Goal: Transaction & Acquisition: Purchase product/service

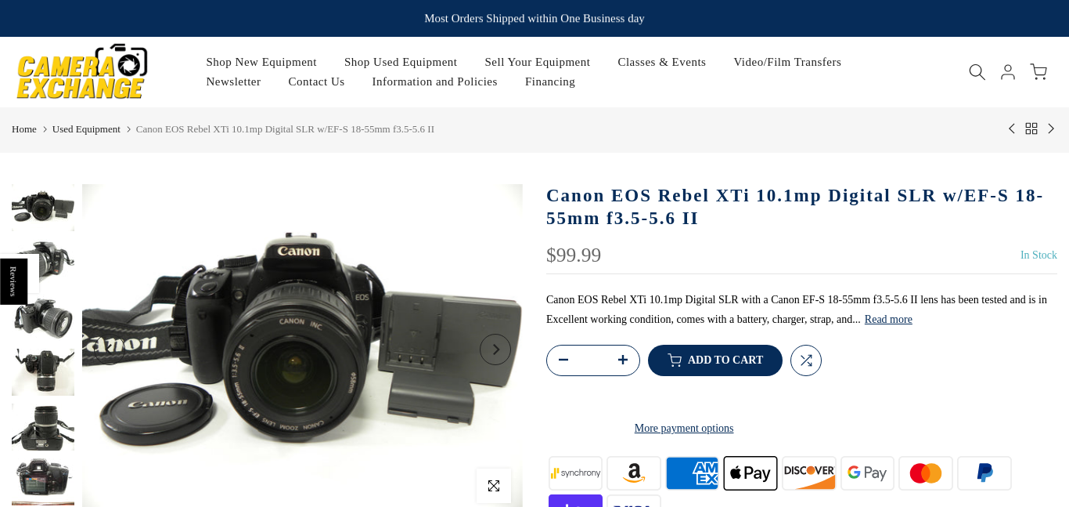
click at [58, 315] on img at bounding box center [43, 317] width 63 height 47
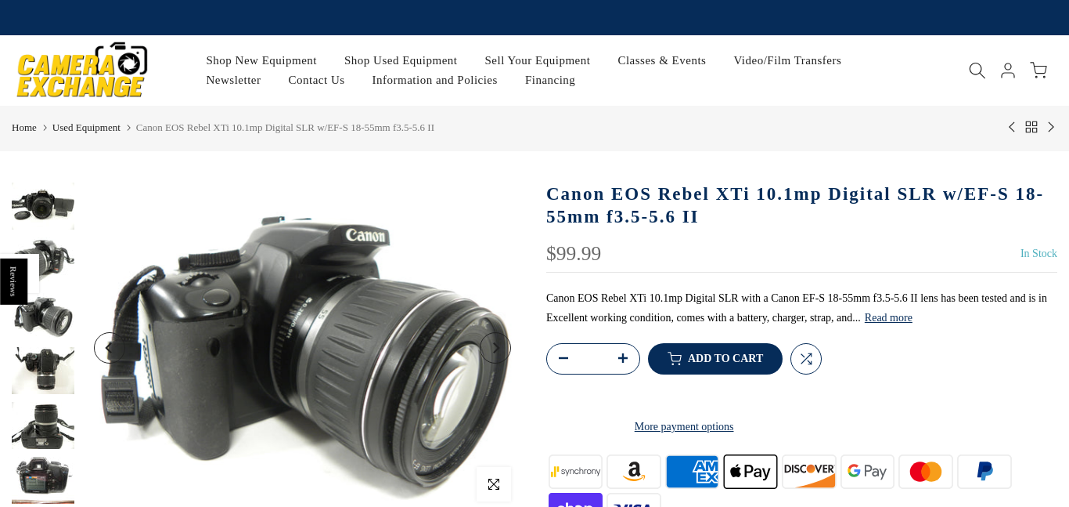
click at [42, 384] on img at bounding box center [43, 370] width 63 height 47
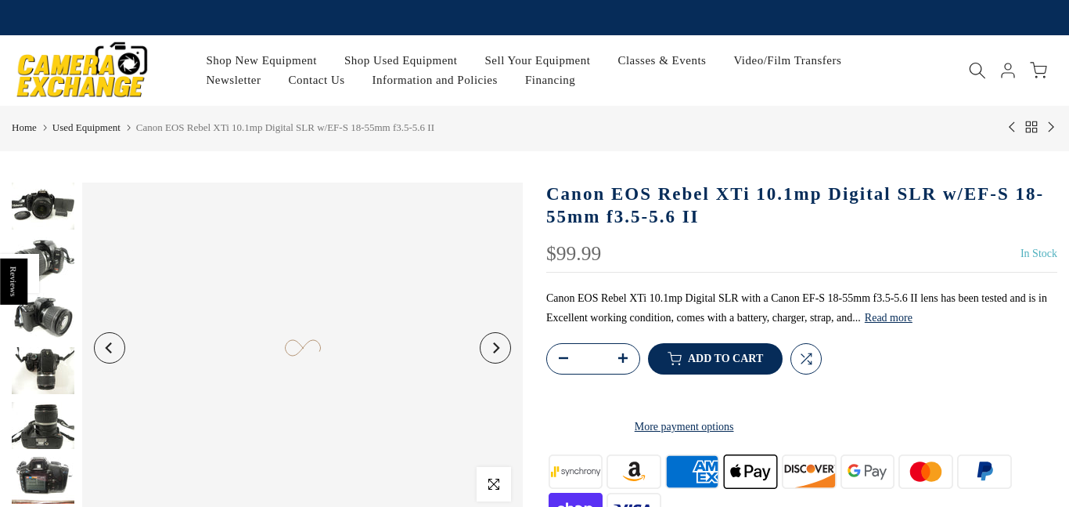
click at [23, 458] on img at bounding box center [43, 479] width 63 height 47
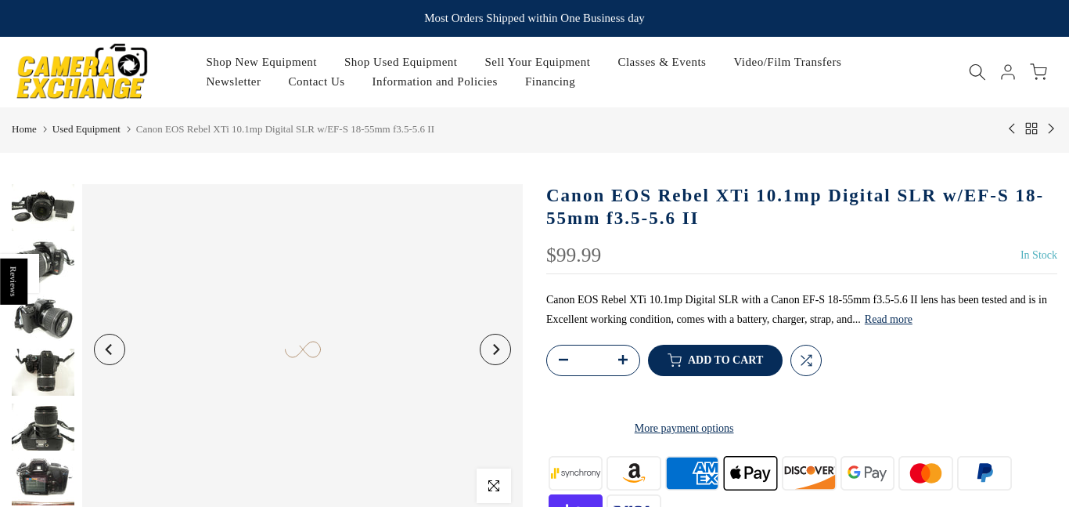
click at [881, 316] on button "Read more" at bounding box center [889, 319] width 48 height 14
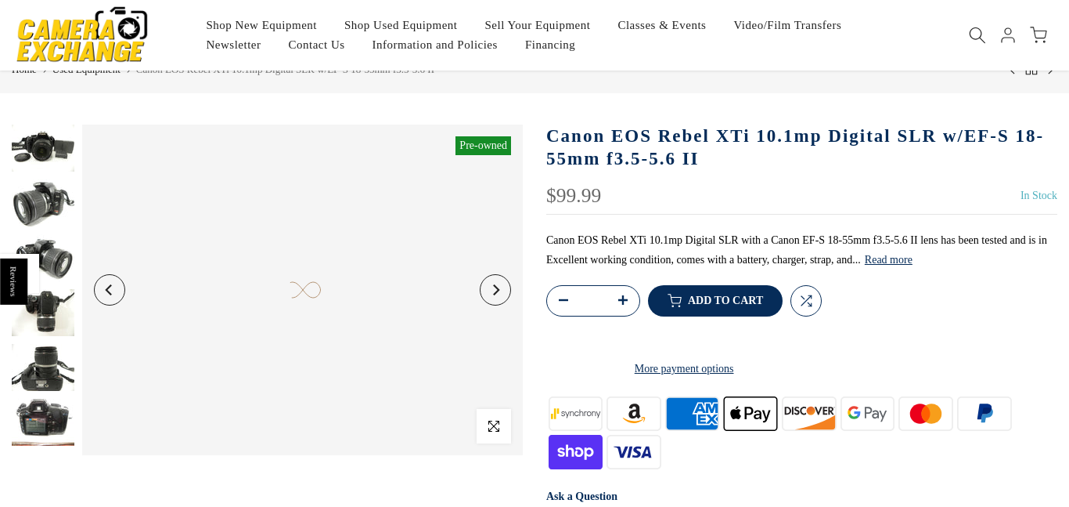
scroll to position [49, 0]
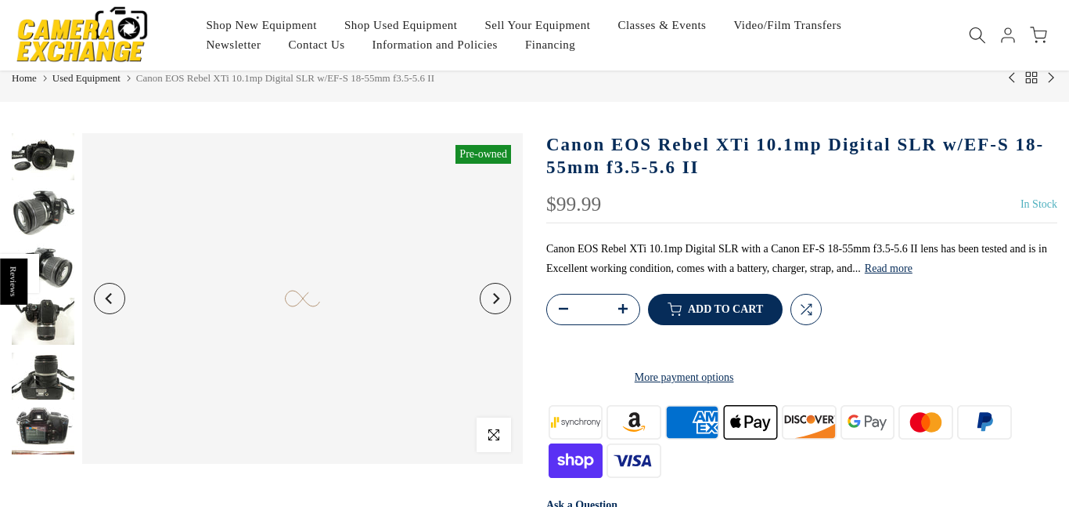
click at [63, 412] on img at bounding box center [43, 430] width 63 height 47
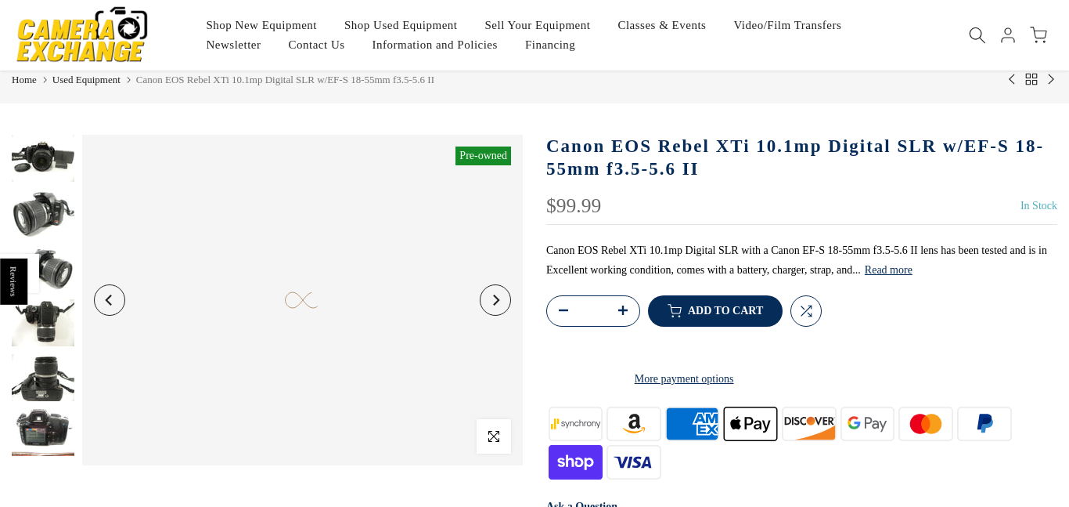
click at [39, 423] on img at bounding box center [43, 432] width 63 height 47
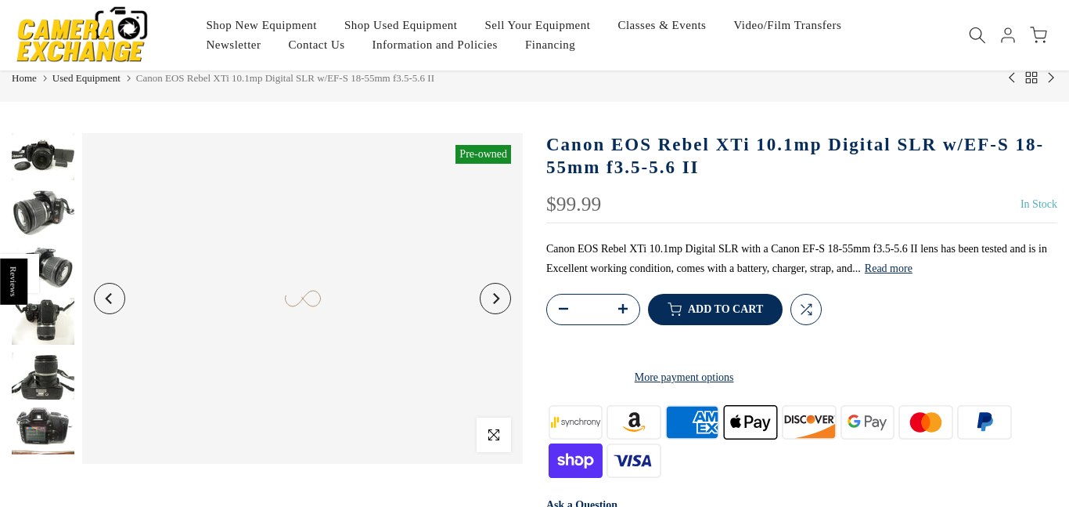
click at [36, 407] on img at bounding box center [43, 430] width 63 height 47
click at [53, 155] on img at bounding box center [43, 156] width 63 height 47
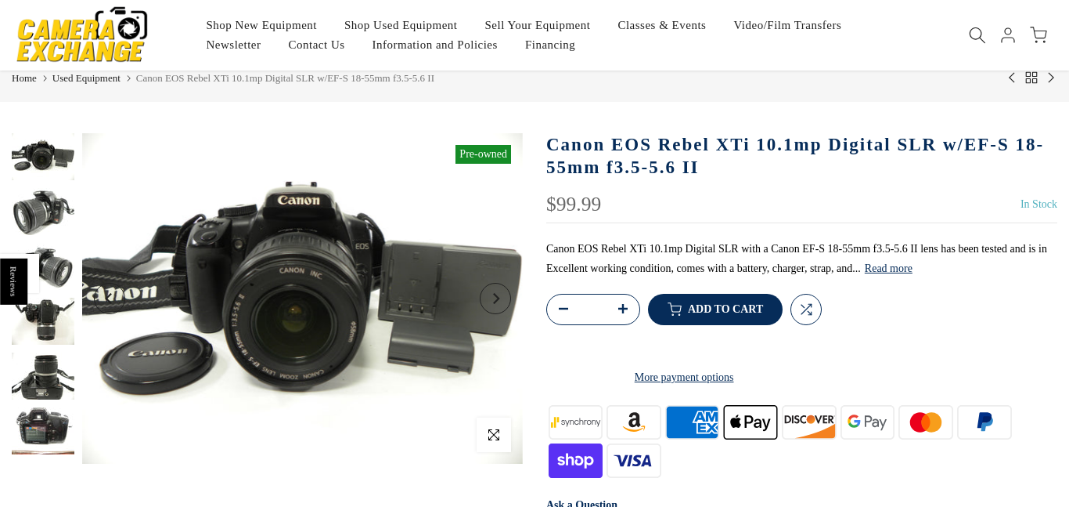
click at [54, 157] on img at bounding box center [43, 156] width 63 height 47
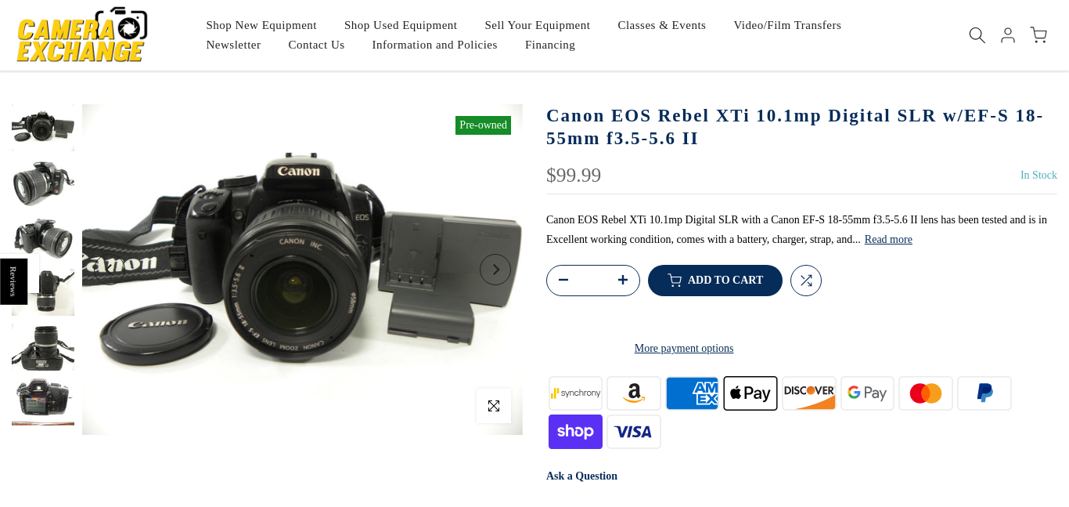
scroll to position [81, 0]
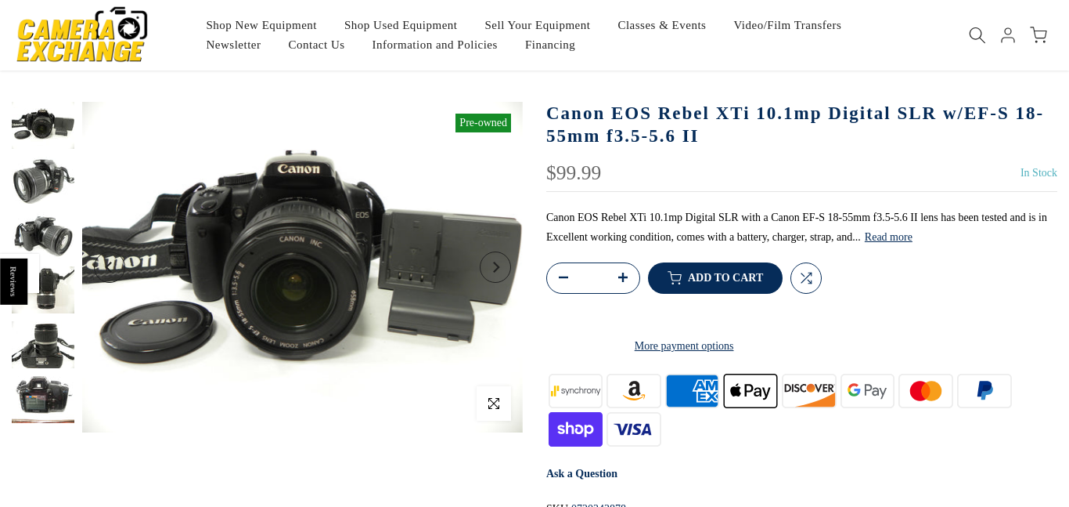
click at [20, 178] on img at bounding box center [43, 180] width 63 height 47
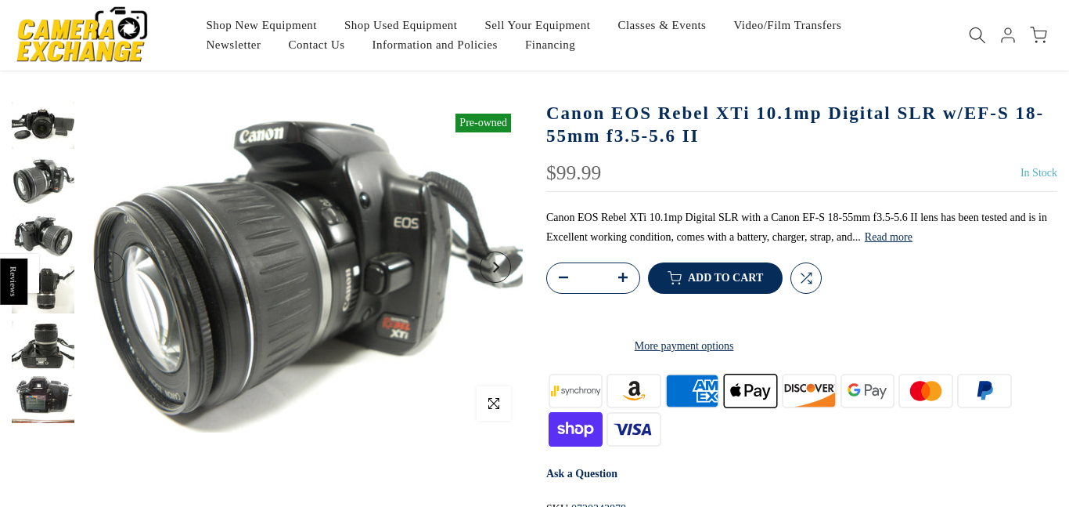
click at [20, 189] on img at bounding box center [43, 180] width 63 height 47
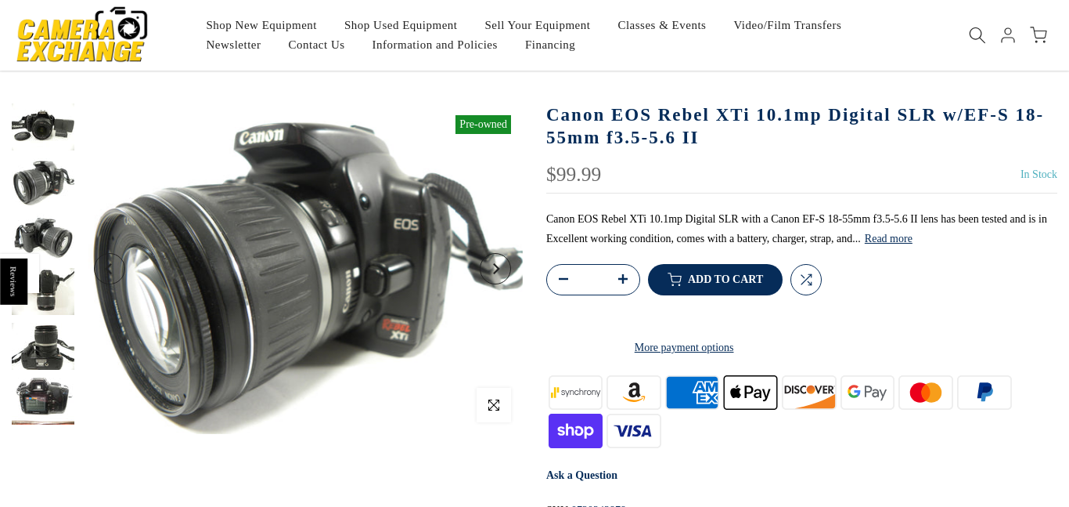
scroll to position [82, 0]
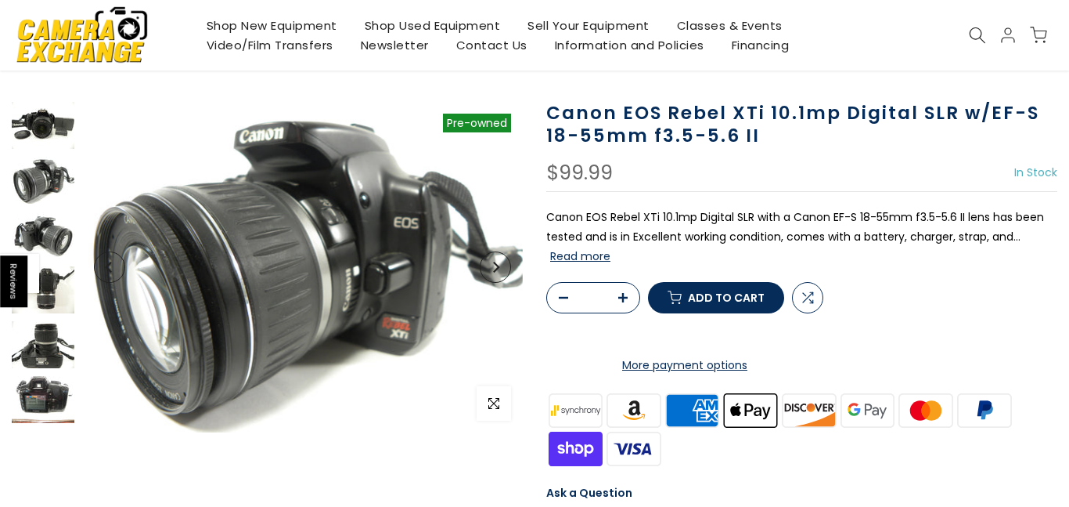
click at [33, 214] on img at bounding box center [43, 234] width 63 height 47
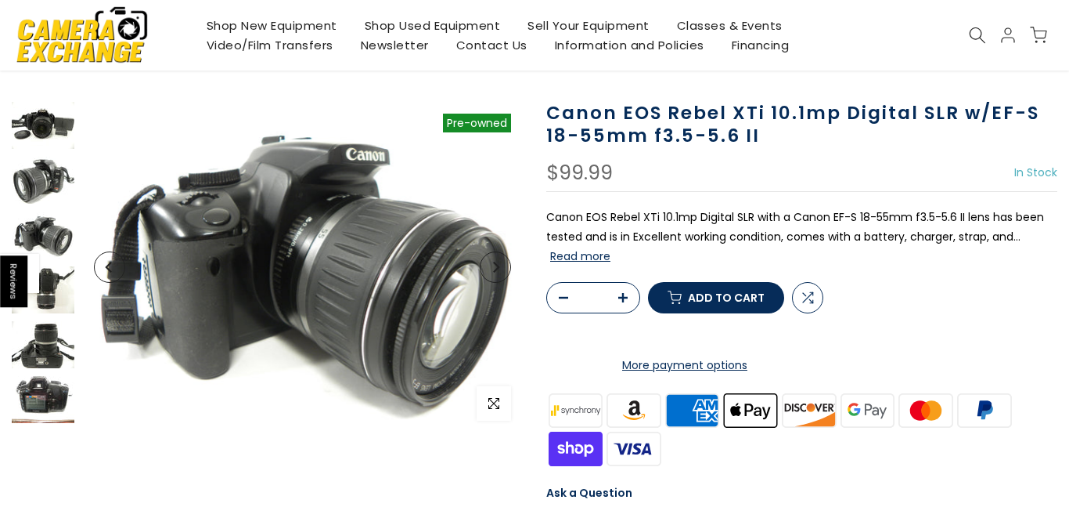
click at [43, 249] on img at bounding box center [43, 234] width 63 height 47
click at [46, 281] on img at bounding box center [43, 289] width 63 height 47
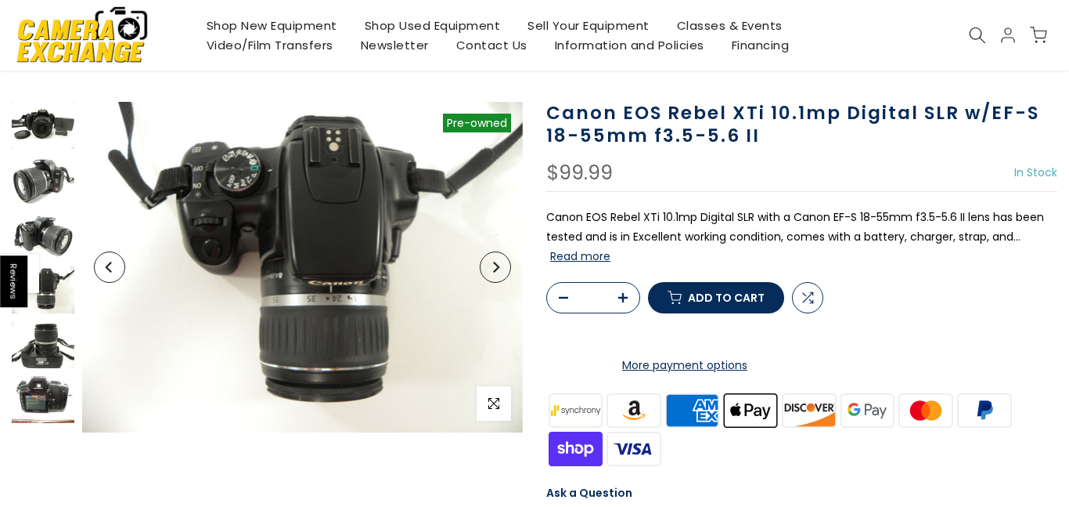
click at [51, 310] on img at bounding box center [43, 289] width 63 height 47
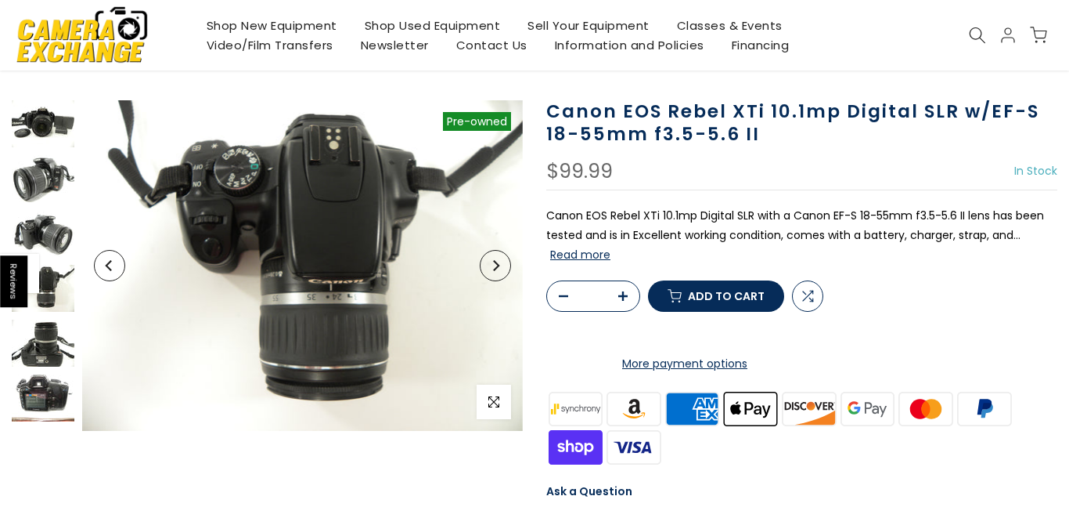
scroll to position [81, 0]
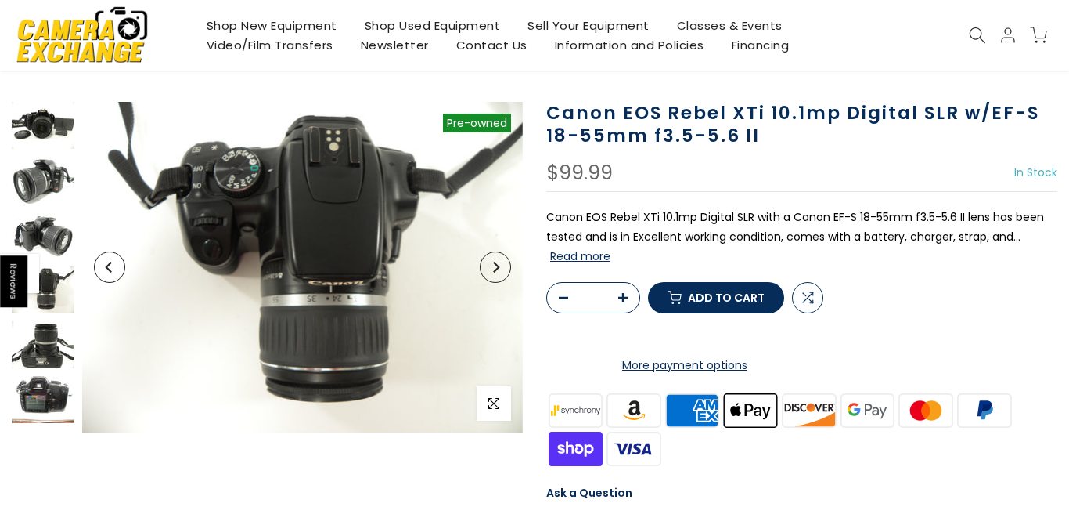
click at [48, 323] on img at bounding box center [43, 344] width 63 height 47
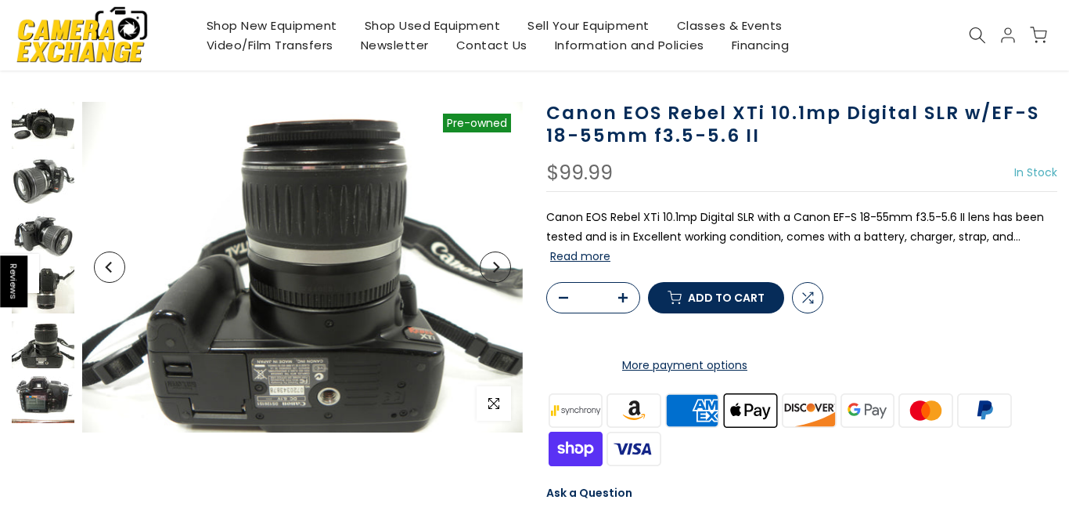
click at [52, 384] on img at bounding box center [43, 399] width 63 height 47
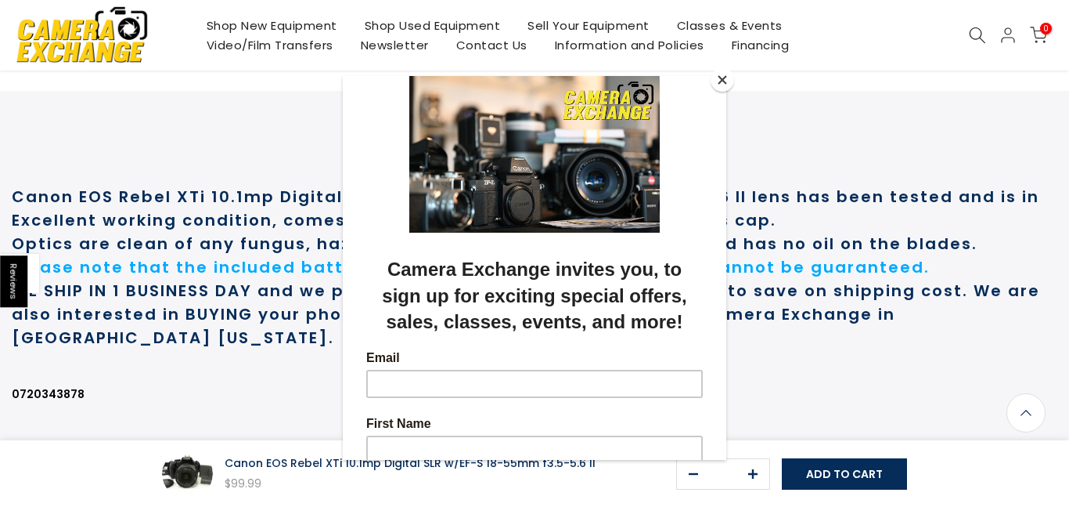
scroll to position [744, 0]
click at [723, 79] on button "Close" at bounding box center [722, 79] width 23 height 23
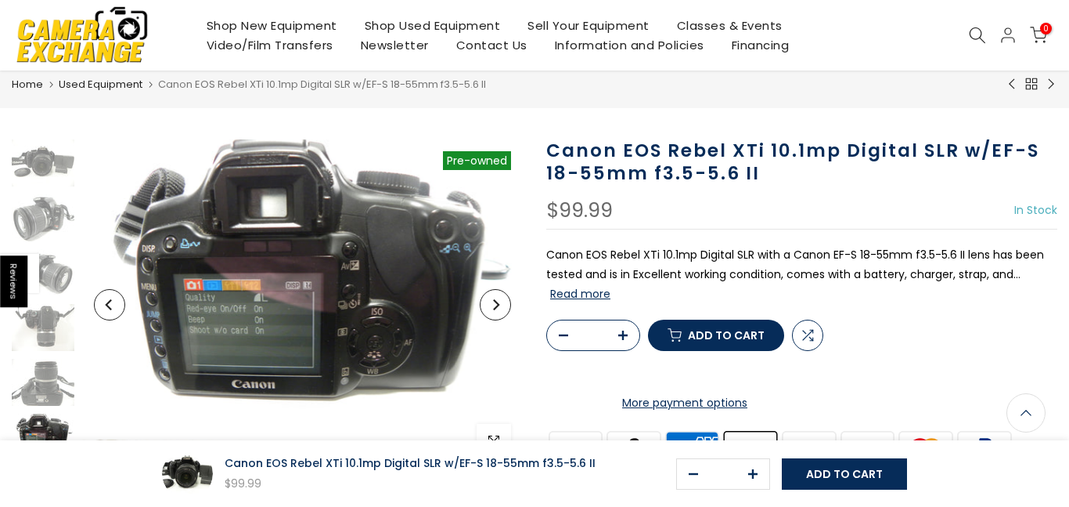
scroll to position [17, 0]
